Goal: Transaction & Acquisition: Purchase product/service

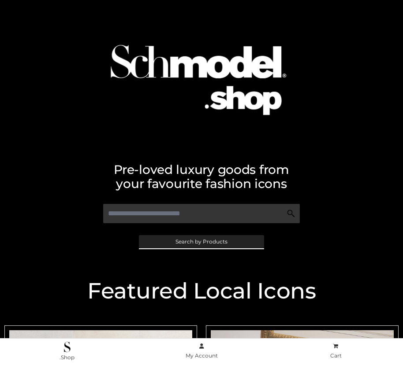
click at [201, 242] on span "Search by Products" at bounding box center [201, 241] width 52 height 5
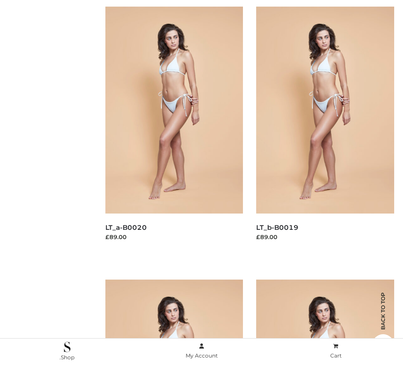
scroll to position [126, 0]
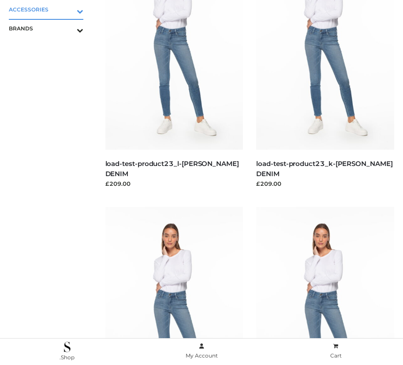
click at [67, 9] on icon "Toggle Submenu" at bounding box center [34, 11] width 99 height 10
click at [50, 28] on span "BAGS" at bounding box center [51, 28] width 66 height 10
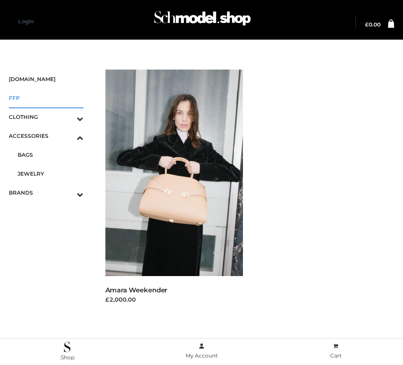
click at [46, 98] on span "FFP" at bounding box center [46, 98] width 74 height 10
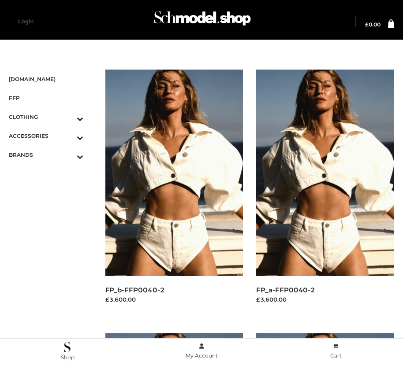
scroll to position [1271, 0]
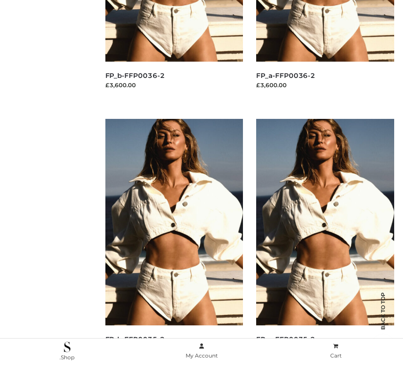
click at [325, 242] on img at bounding box center [325, 222] width 138 height 207
click at [174, 242] on img at bounding box center [174, 222] width 138 height 207
